Goal: Navigation & Orientation: Find specific page/section

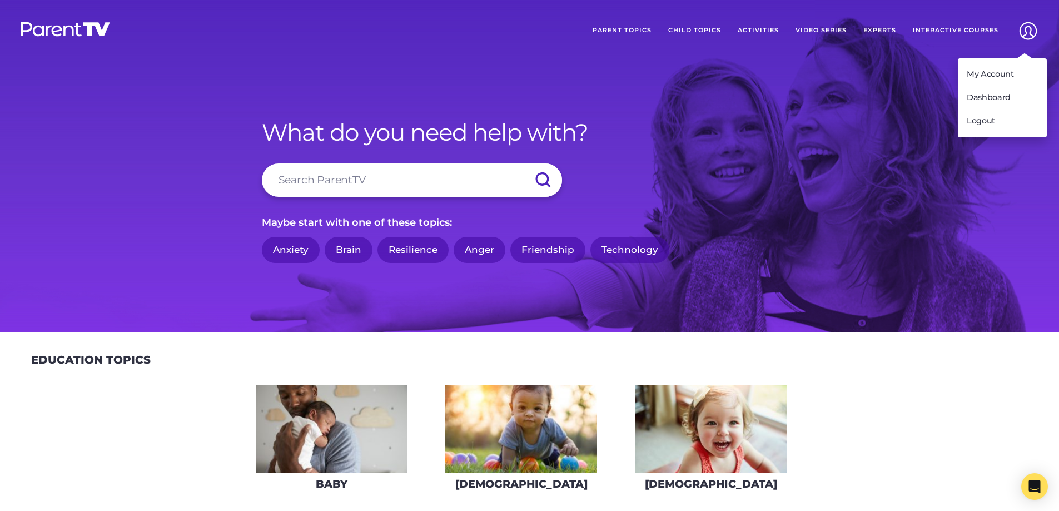
click at [1036, 30] on img at bounding box center [1028, 31] width 28 height 28
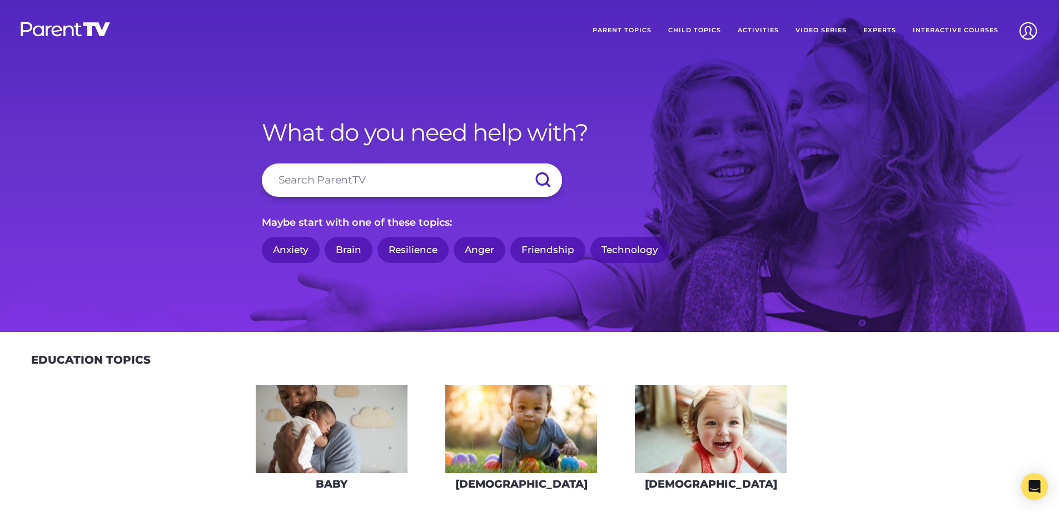
click at [841, 27] on link "Video Series" at bounding box center [821, 31] width 68 height 28
